Goal: Task Accomplishment & Management: Use online tool/utility

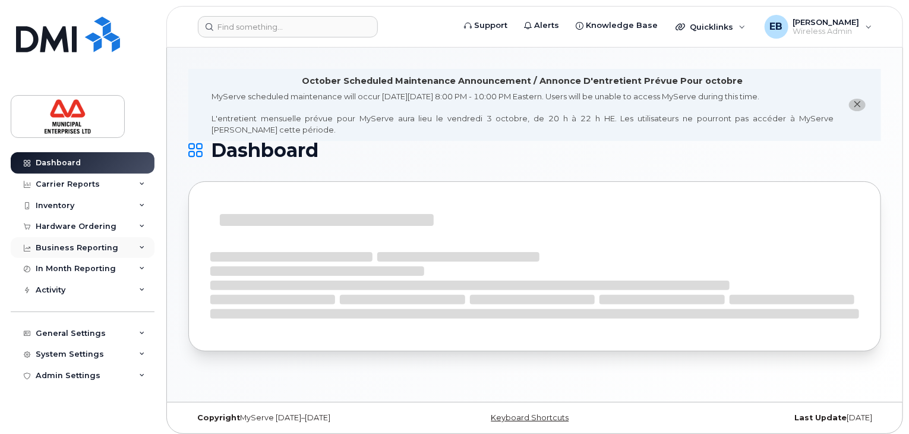
click at [143, 251] on div "Business Reporting" at bounding box center [83, 247] width 144 height 21
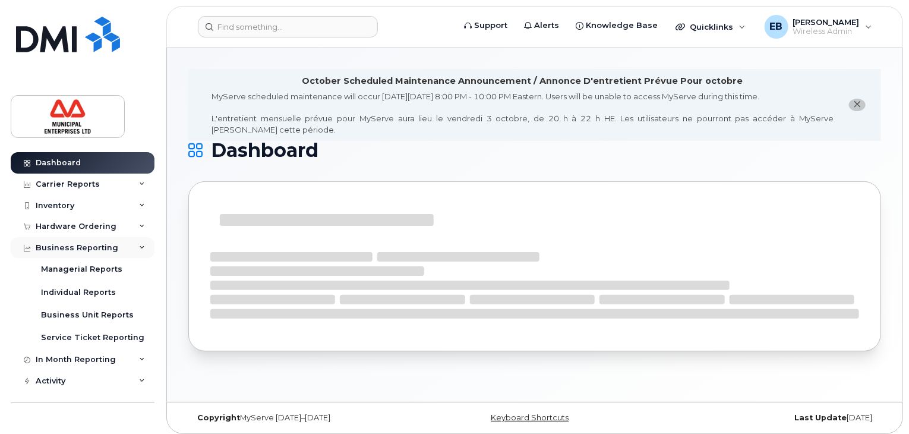
click at [141, 248] on div "Business Reporting" at bounding box center [83, 247] width 144 height 21
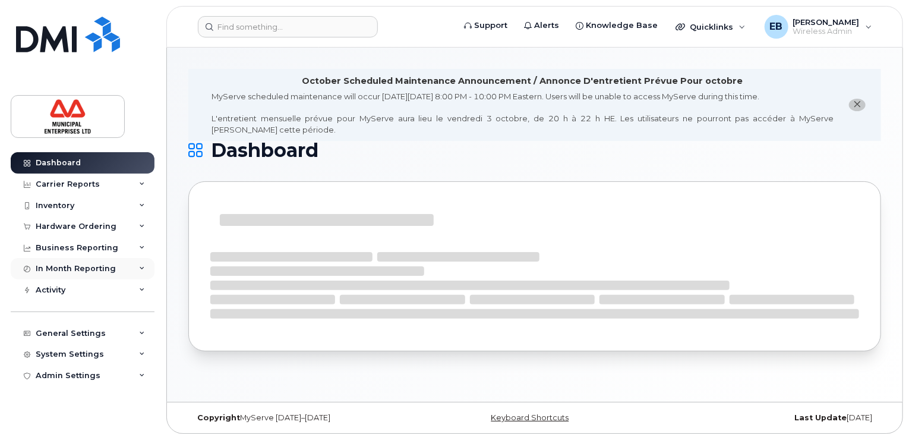
click at [142, 265] on div "In Month Reporting" at bounding box center [83, 268] width 144 height 21
click at [141, 266] on div "In Month Reporting" at bounding box center [83, 268] width 144 height 21
click at [145, 181] on div "Carrier Reports" at bounding box center [83, 184] width 144 height 21
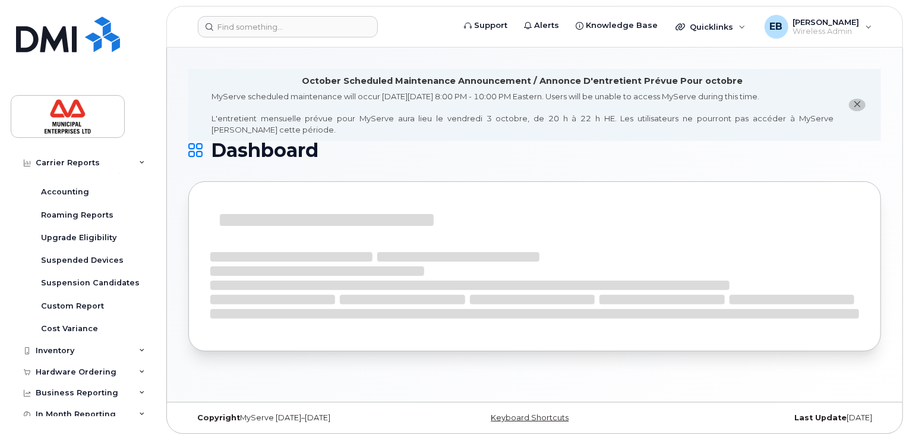
scroll to position [168, 0]
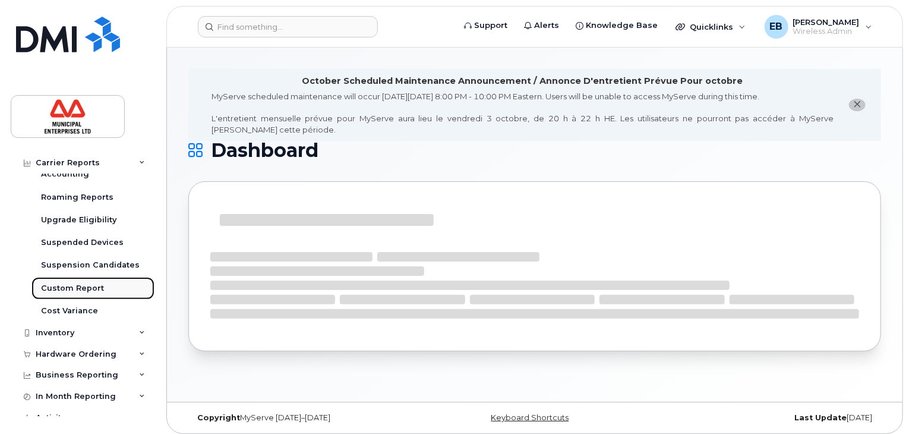
click at [86, 287] on div "Custom Report" at bounding box center [72, 288] width 63 height 11
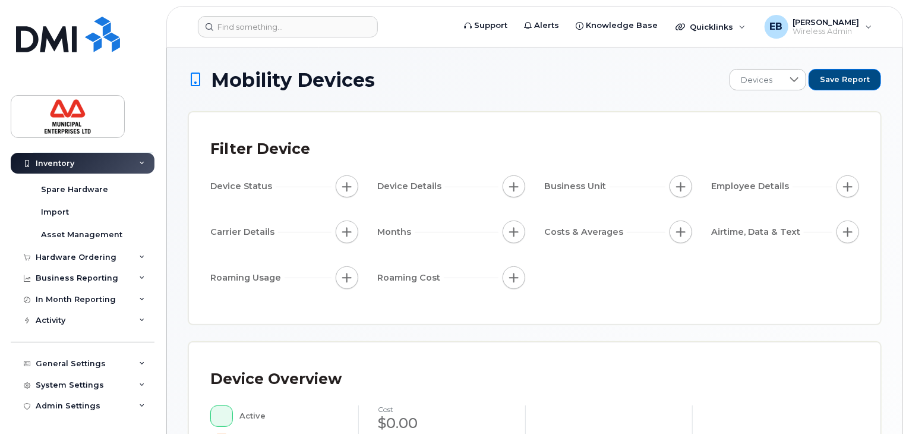
scroll to position [83, 0]
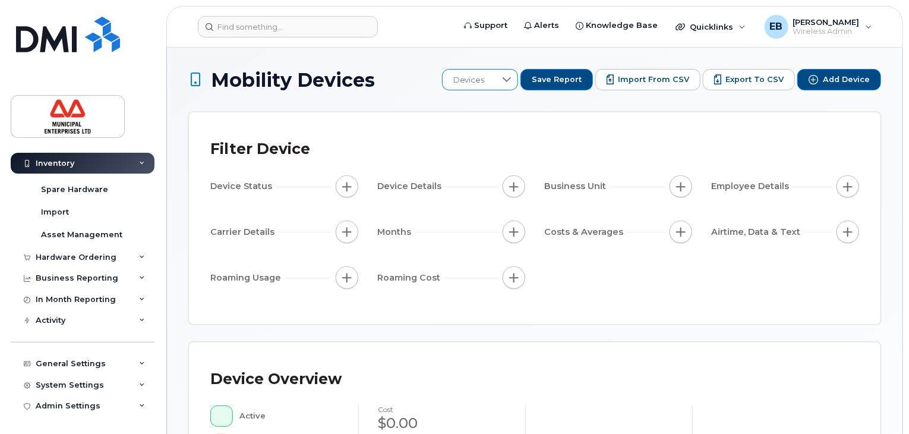
click at [512, 79] on icon at bounding box center [507, 80] width 10 height 10
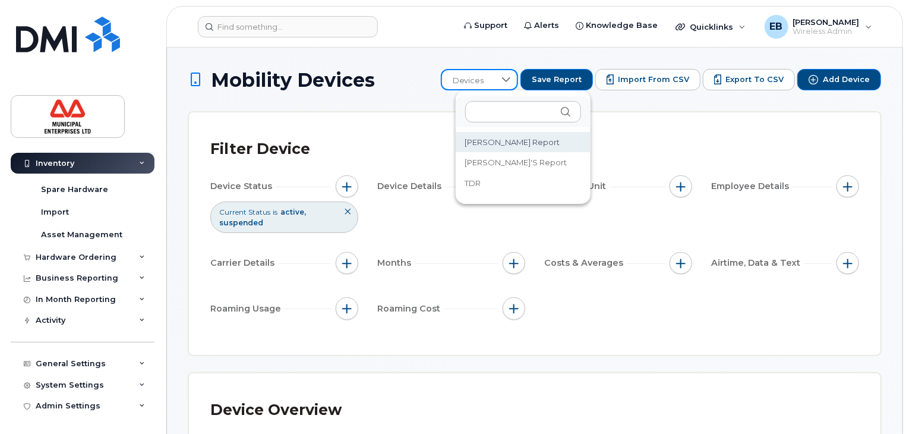
click at [480, 138] on span "[PERSON_NAME] Report" at bounding box center [512, 142] width 95 height 11
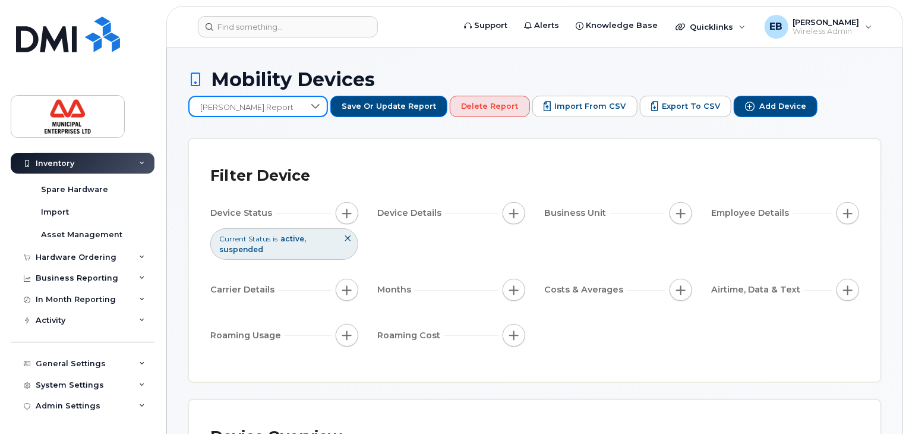
click at [512, 287] on span "button" at bounding box center [514, 290] width 10 height 10
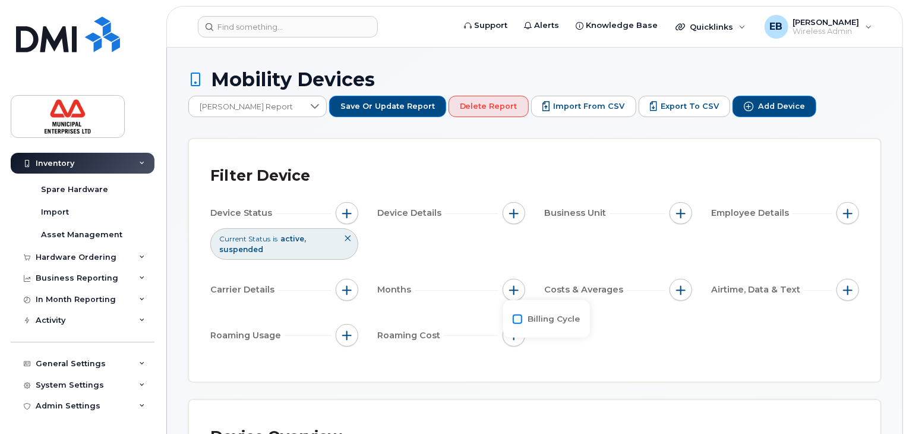
click at [519, 319] on input "Billing Cycle" at bounding box center [518, 319] width 10 height 10
checkbox input "true"
click at [561, 362] on div at bounding box center [569, 367] width 23 height 20
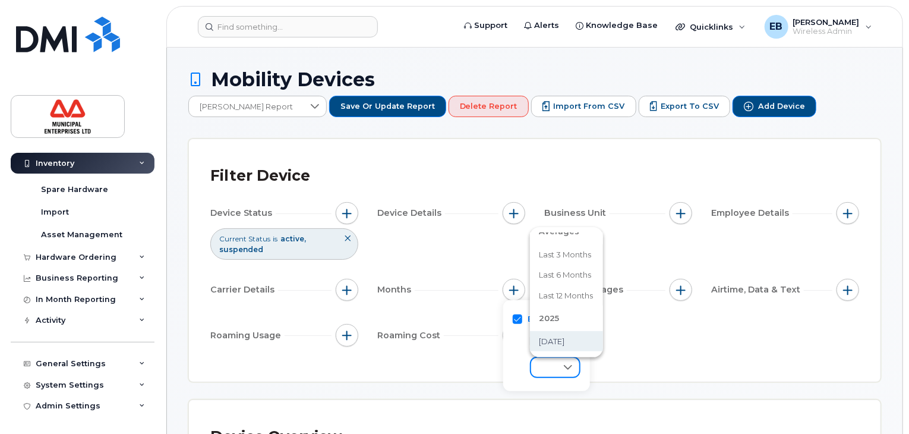
click at [565, 341] on span "[DATE]" at bounding box center [553, 341] width 26 height 11
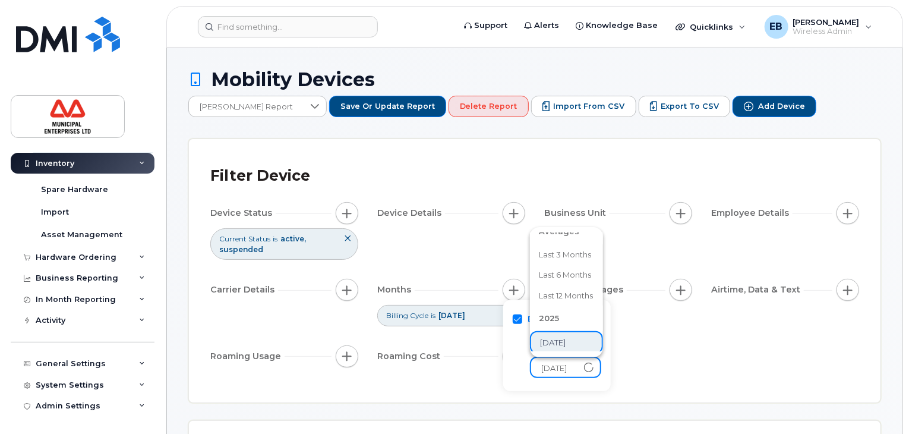
scroll to position [20, 0]
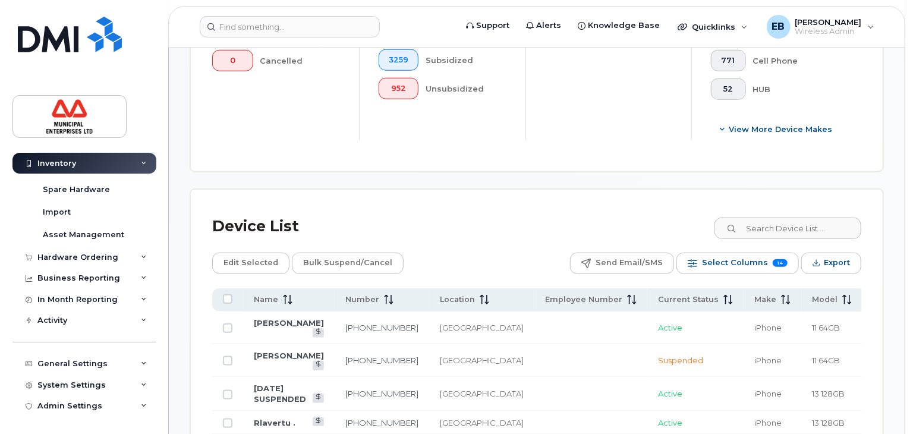
scroll to position [578, 0]
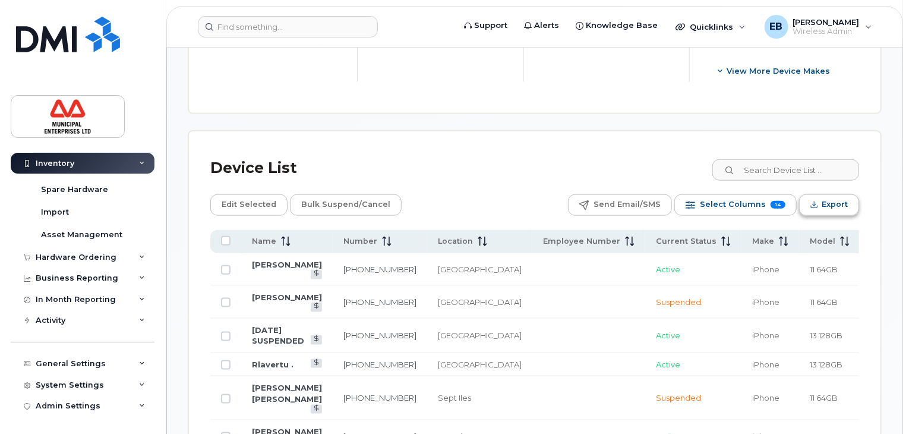
click at [817, 201] on icon "Export" at bounding box center [815, 205] width 8 height 8
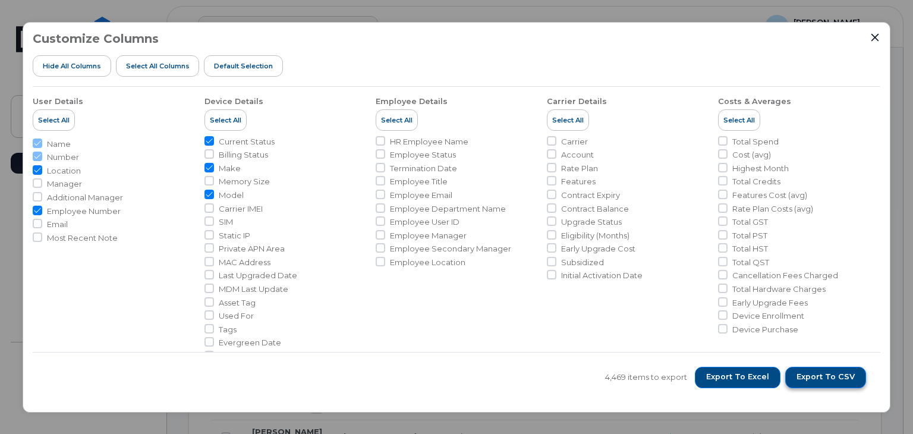
click at [842, 374] on span "Export to CSV" at bounding box center [826, 377] width 58 height 11
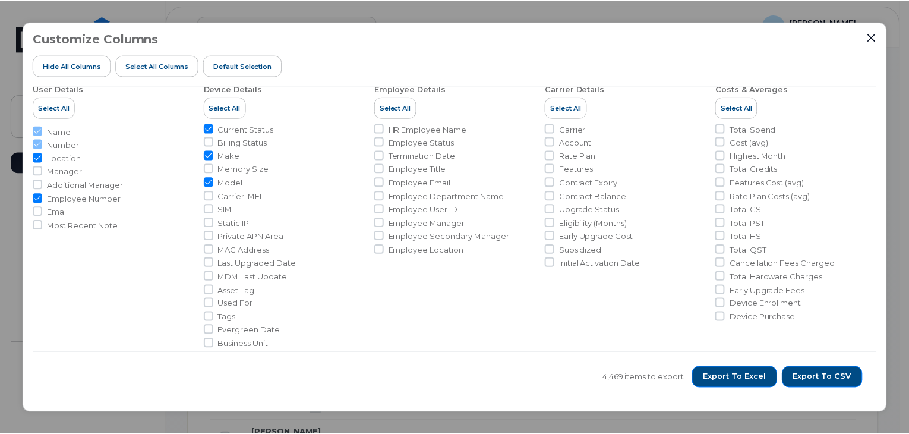
scroll to position [0, 0]
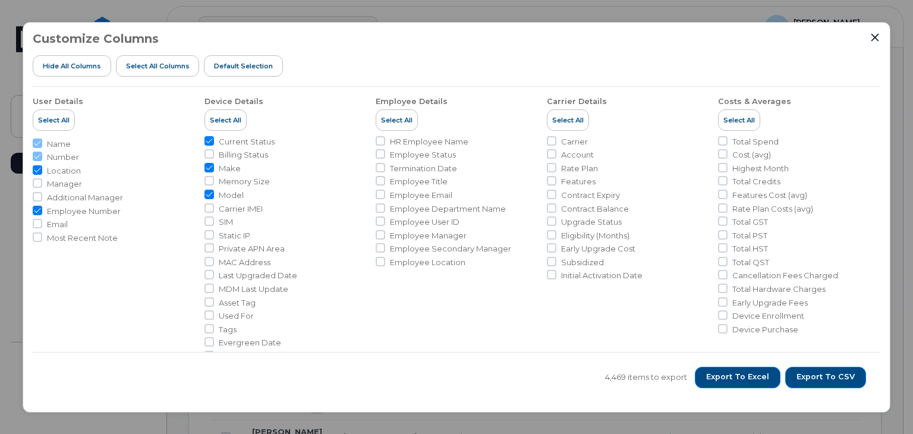
click at [878, 42] on div at bounding box center [875, 37] width 11 height 11
click at [876, 39] on icon "Close" at bounding box center [875, 37] width 8 height 8
